Goal: Task Accomplishment & Management: Manage account settings

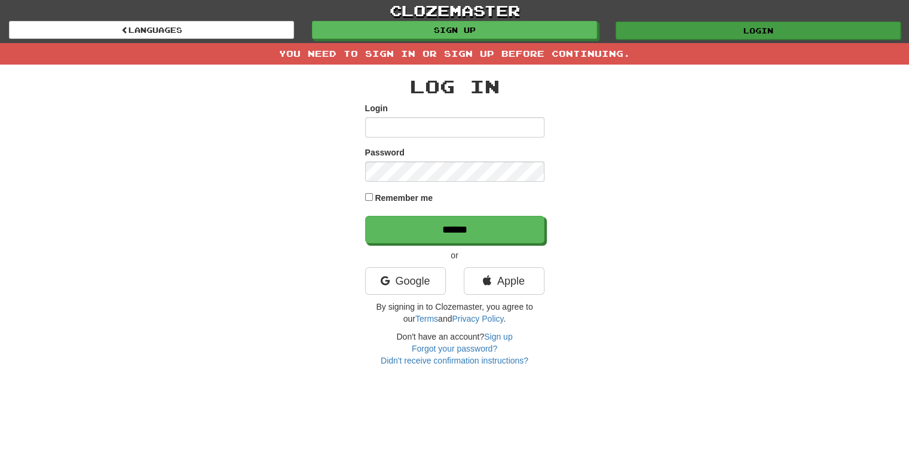
type input "*******"
click at [692, 31] on link "Login" at bounding box center [758, 31] width 285 height 18
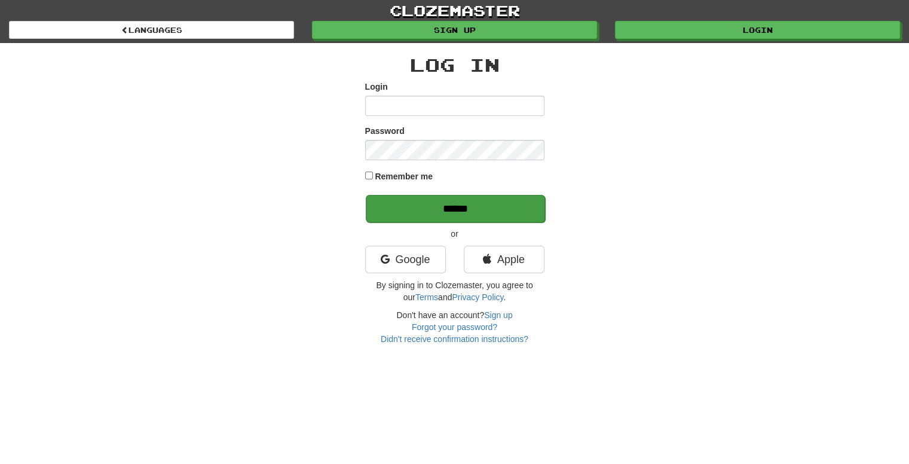
type input "*******"
click at [445, 209] on input "******" at bounding box center [455, 208] width 179 height 27
